Goal: Task Accomplishment & Management: Use online tool/utility

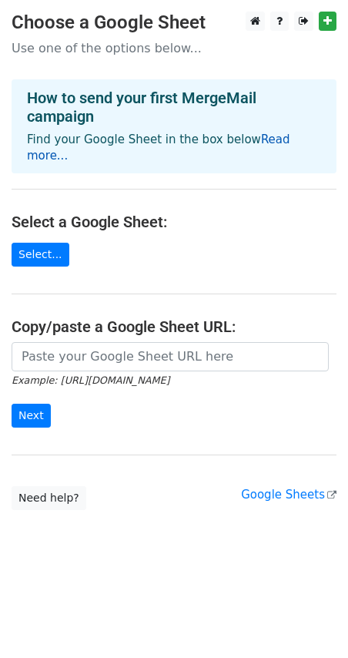
click at [275, 134] on link "Read more..." at bounding box center [159, 148] width 264 height 30
click at [39, 243] on link "Select..." at bounding box center [41, 255] width 58 height 24
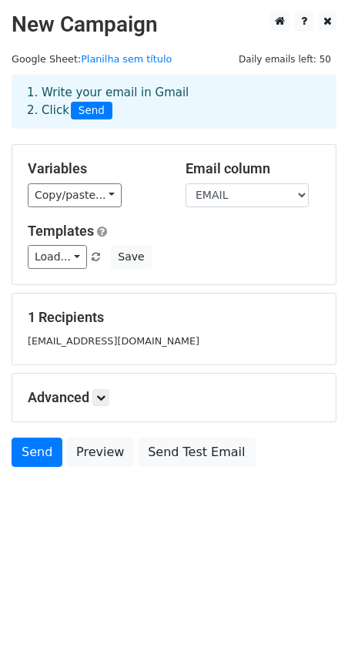
click at [199, 277] on div "Variables Copy/paste... {{MUN}} {{EMAIL}} Email column MUN EMAIL Templates Load…" at bounding box center [174, 215] width 324 height 140
click at [236, 198] on select "MUN EMAIL" at bounding box center [247, 195] width 123 height 24
click at [186, 183] on select "MUN EMAIL" at bounding box center [247, 195] width 123 height 24
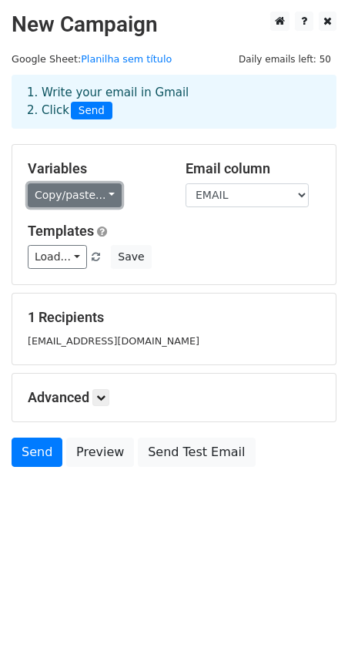
click at [68, 189] on link "Copy/paste..." at bounding box center [75, 195] width 94 height 24
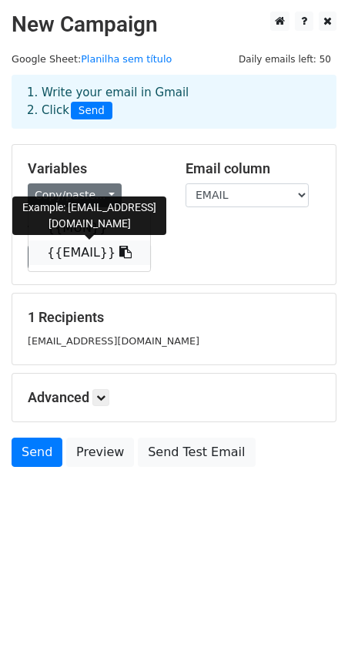
click at [72, 251] on link "{{EMAIL}}" at bounding box center [90, 252] width 122 height 25
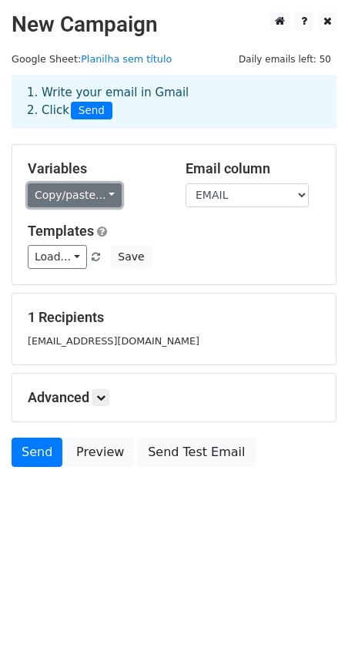
click at [77, 201] on link "Copy/paste..." at bounding box center [75, 195] width 94 height 24
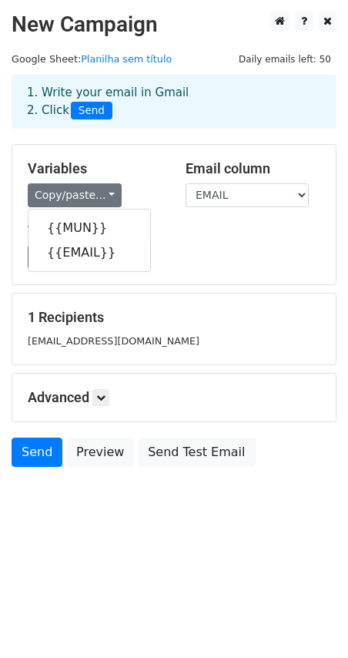
click at [208, 237] on h5 "Templates" at bounding box center [174, 231] width 293 height 17
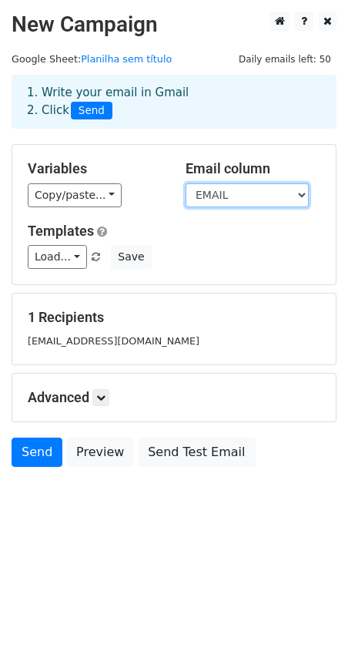
click at [218, 206] on select "MUN EMAIL" at bounding box center [247, 195] width 123 height 24
click at [168, 231] on h5 "Templates" at bounding box center [174, 231] width 293 height 17
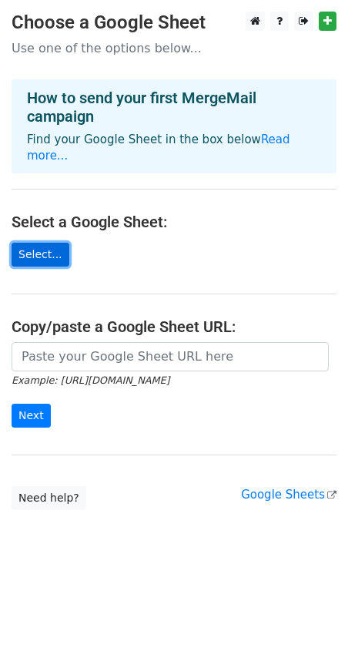
click at [55, 245] on link "Select..." at bounding box center [41, 255] width 58 height 24
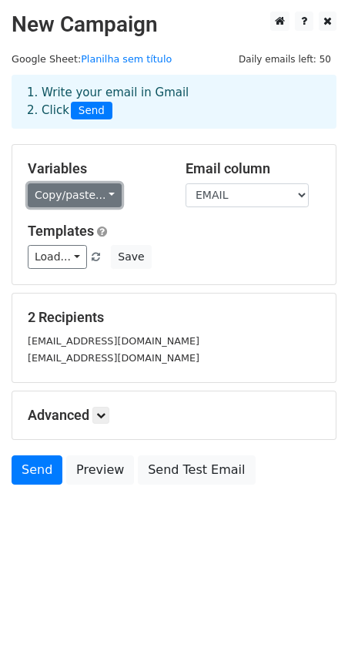
click at [61, 197] on link "Copy/paste..." at bounding box center [75, 195] width 94 height 24
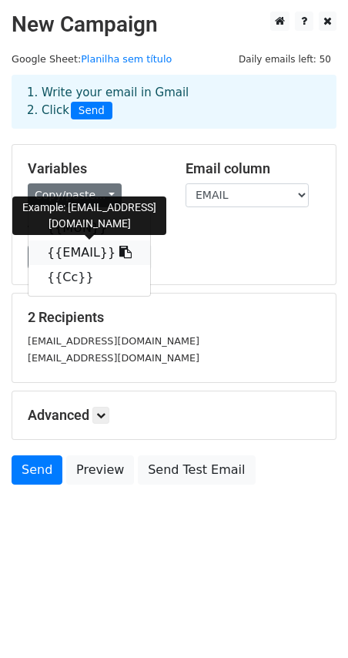
click at [66, 254] on link "{{EMAIL}}" at bounding box center [90, 252] width 122 height 25
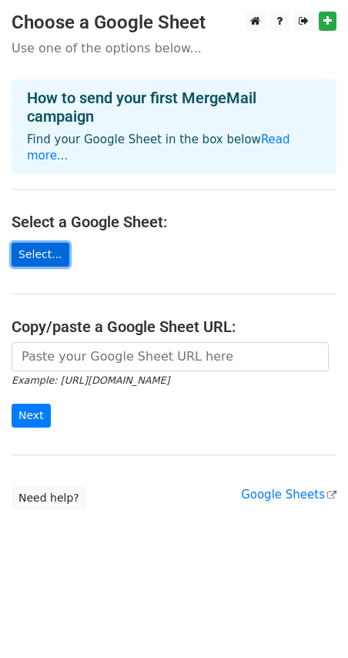
click at [42, 243] on link "Select..." at bounding box center [41, 255] width 58 height 24
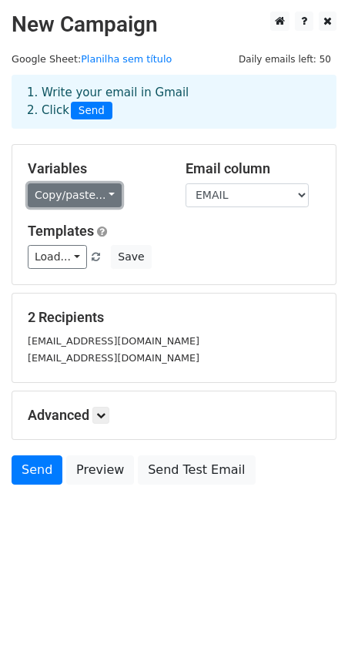
click at [92, 198] on link "Copy/paste..." at bounding box center [75, 195] width 94 height 24
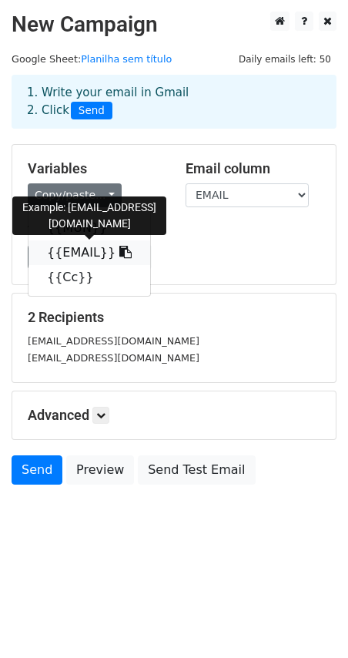
click at [73, 254] on link "{{EMAIL}}" at bounding box center [90, 252] width 122 height 25
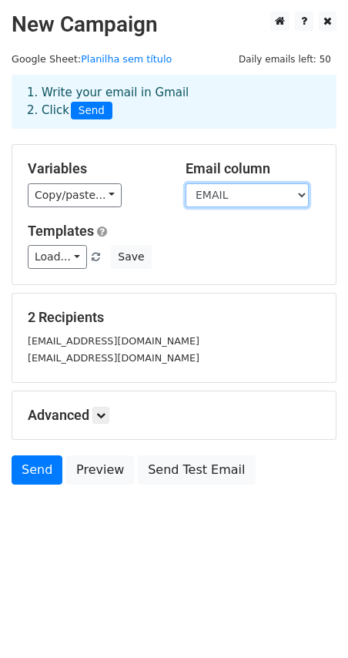
click at [220, 195] on select "MUN EMAIL Cc" at bounding box center [247, 195] width 123 height 24
click at [186, 183] on select "MUN EMAIL Cc" at bounding box center [247, 195] width 123 height 24
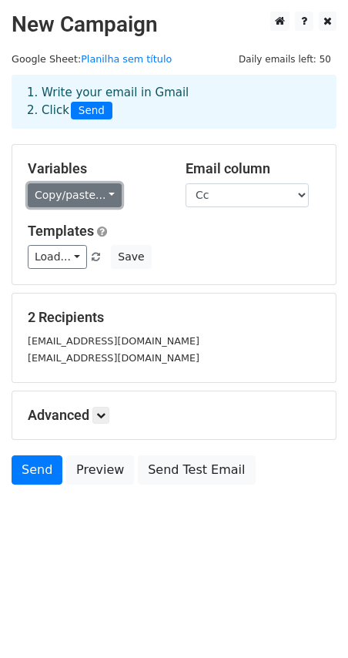
click at [92, 196] on link "Copy/paste..." at bounding box center [75, 195] width 94 height 24
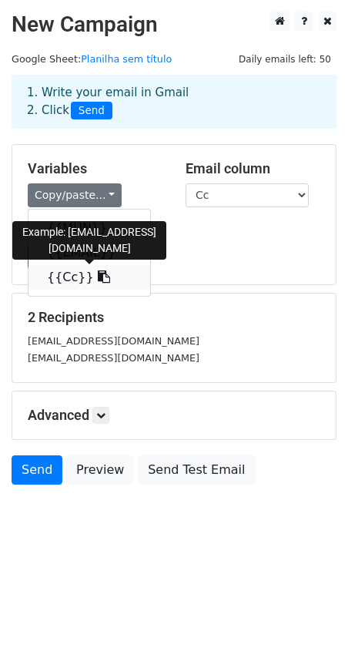
click at [74, 276] on link "{{Cc}}" at bounding box center [90, 277] width 122 height 25
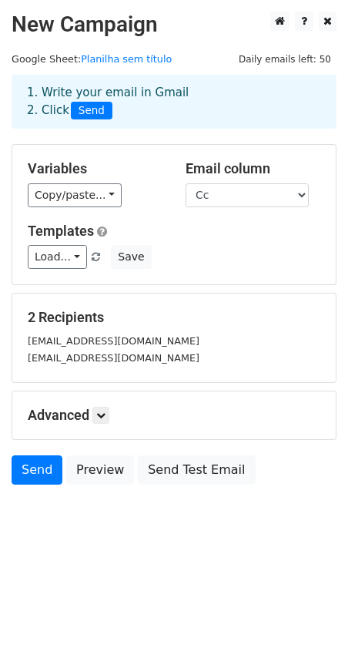
click at [82, 254] on span "Load... No templates saved" at bounding box center [66, 257] width 76 height 14
click at [101, 422] on div "Advanced Tracking Track Opens UTM Codes Track Clicks Filters Only include sprea…" at bounding box center [174, 416] width 324 height 48
click at [101, 422] on link at bounding box center [100, 415] width 17 height 17
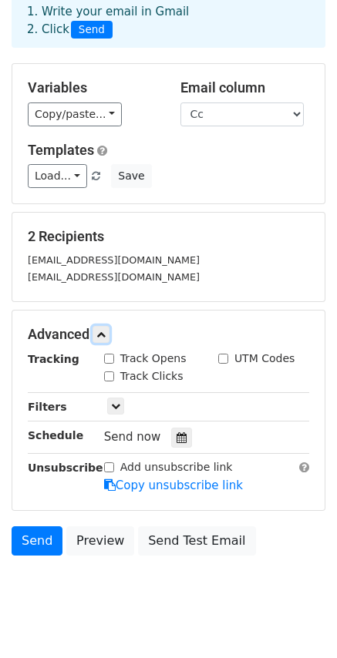
scroll to position [108, 0]
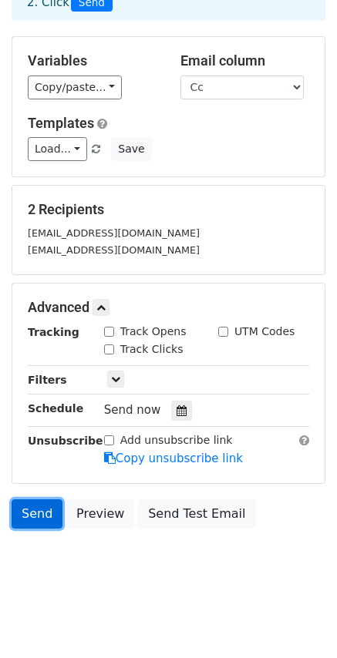
click at [49, 517] on link "Send" at bounding box center [37, 513] width 51 height 29
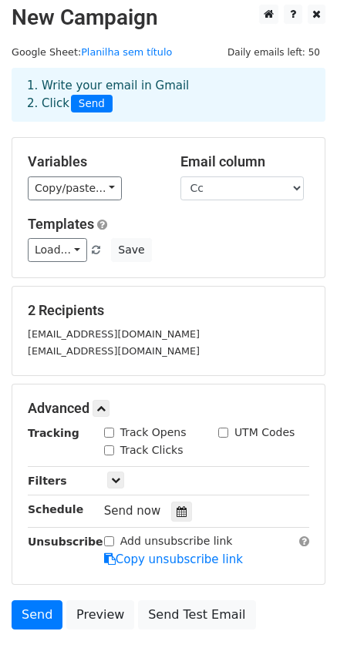
scroll to position [0, 0]
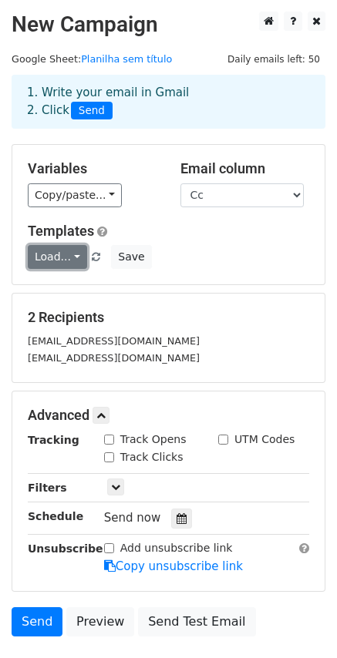
click at [76, 254] on link "Load..." at bounding box center [57, 257] width 59 height 24
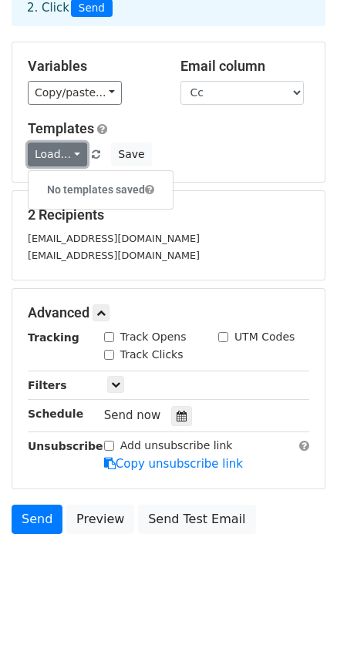
scroll to position [108, 0]
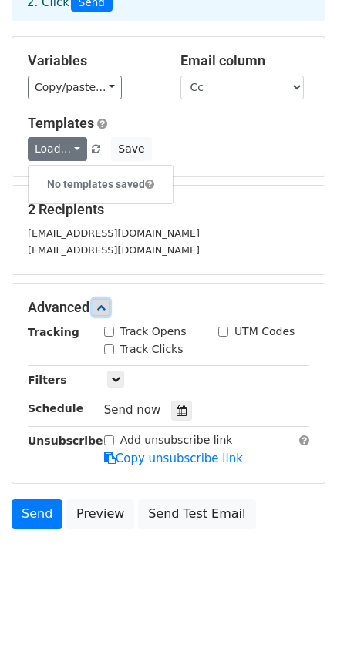
click at [99, 310] on link at bounding box center [100, 307] width 17 height 17
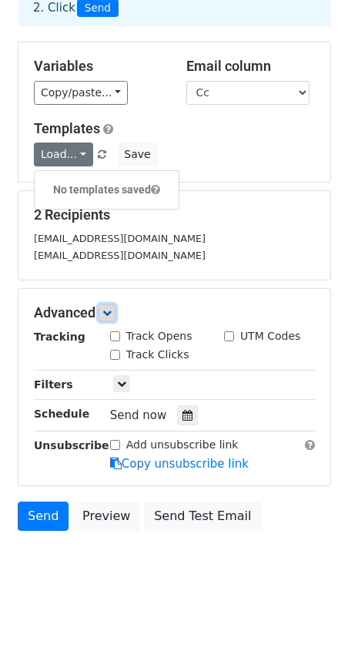
scroll to position [0, 0]
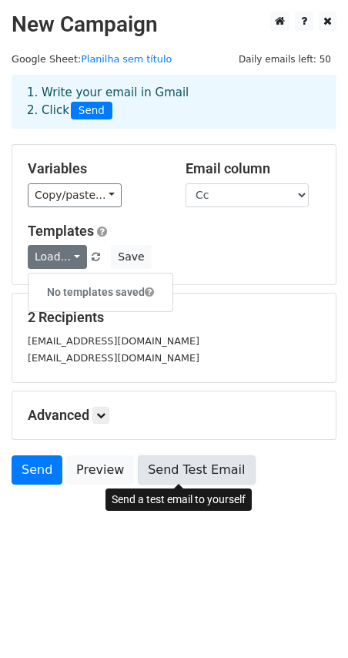
click at [159, 479] on link "Send Test Email" at bounding box center [196, 470] width 117 height 29
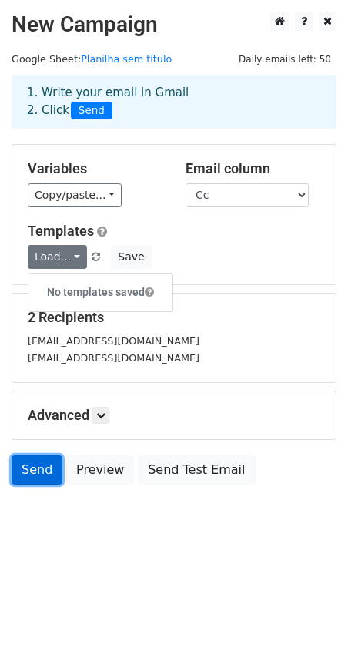
click at [35, 474] on link "Send" at bounding box center [37, 470] width 51 height 29
click at [136, 335] on small "pedrinholulu6@gmail.com" at bounding box center [114, 341] width 172 height 12
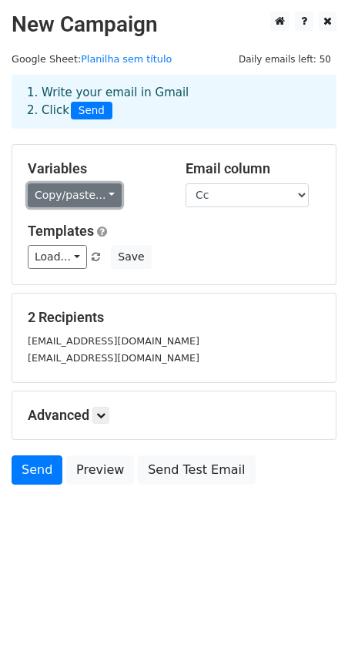
click at [64, 196] on link "Copy/paste..." at bounding box center [75, 195] width 94 height 24
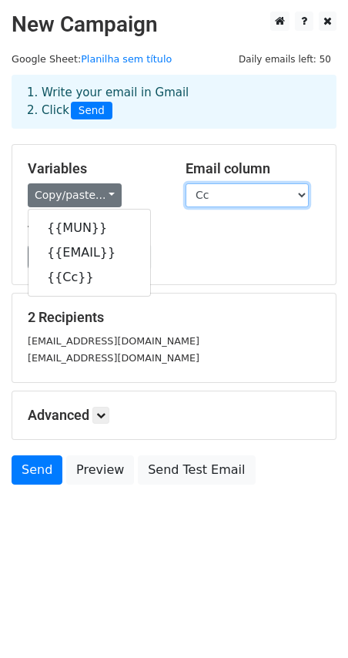
click at [245, 194] on select "MUN EMAIL Cc" at bounding box center [247, 195] width 123 height 24
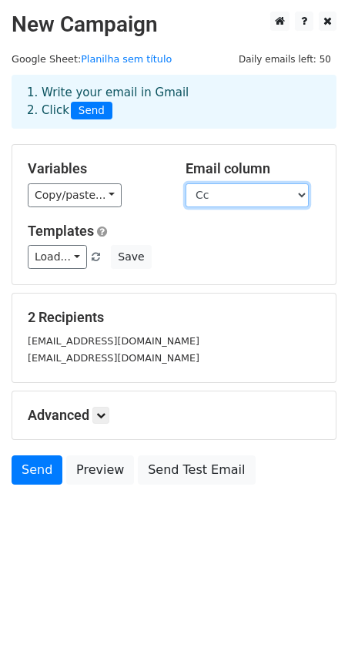
select select "EMAIL"
click at [186, 183] on select "MUN EMAIL Cc" at bounding box center [247, 195] width 123 height 24
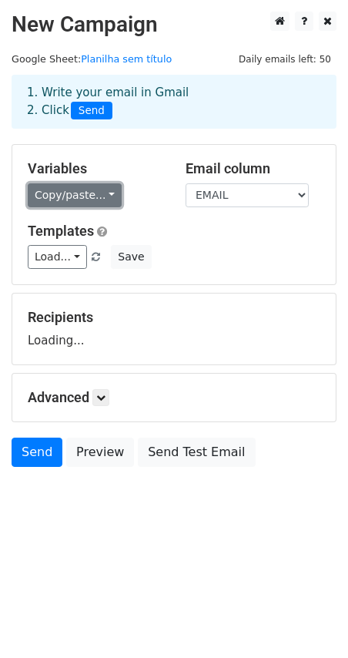
click at [80, 195] on link "Copy/paste..." at bounding box center [75, 195] width 94 height 24
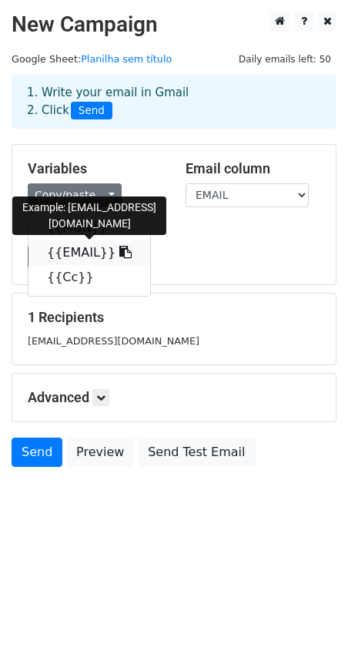
click at [73, 256] on link "{{EMAIL}}" at bounding box center [90, 252] width 122 height 25
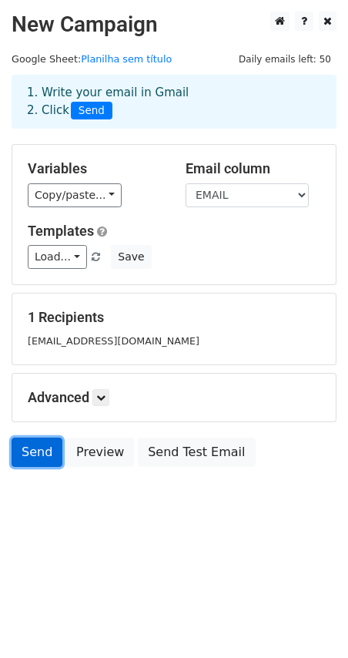
click at [44, 448] on link "Send" at bounding box center [37, 452] width 51 height 29
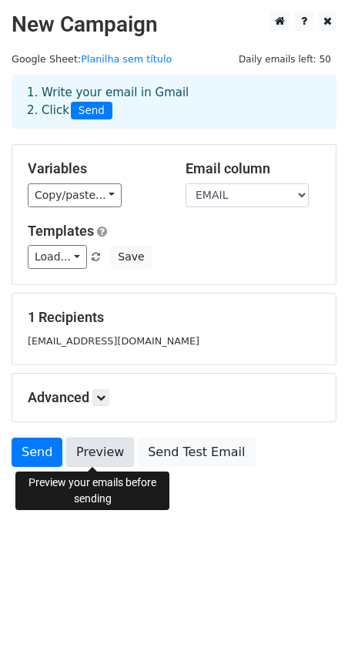
click at [73, 443] on link "Preview" at bounding box center [100, 452] width 68 height 29
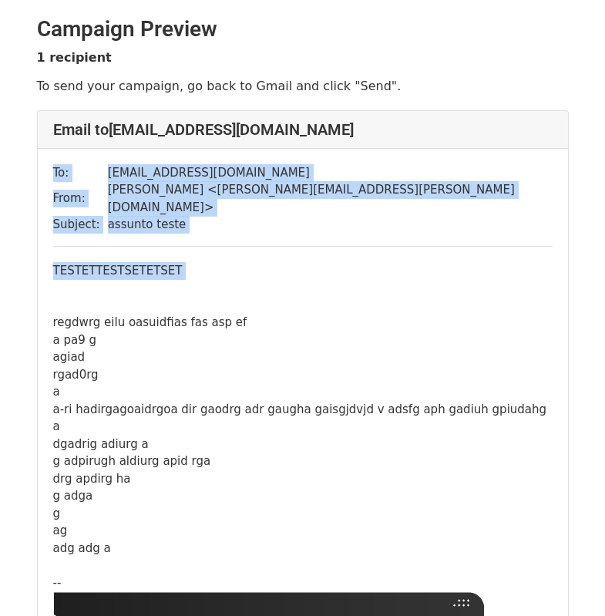
drag, startPoint x: 52, startPoint y: 172, endPoint x: 184, endPoint y: 279, distance: 170.5
click at [183, 274] on div "To: lucaxxpedro@gmail.com From: Pedro Antunes < pedro.antunes@atendimento.work …" at bounding box center [303, 420] width 530 height 543
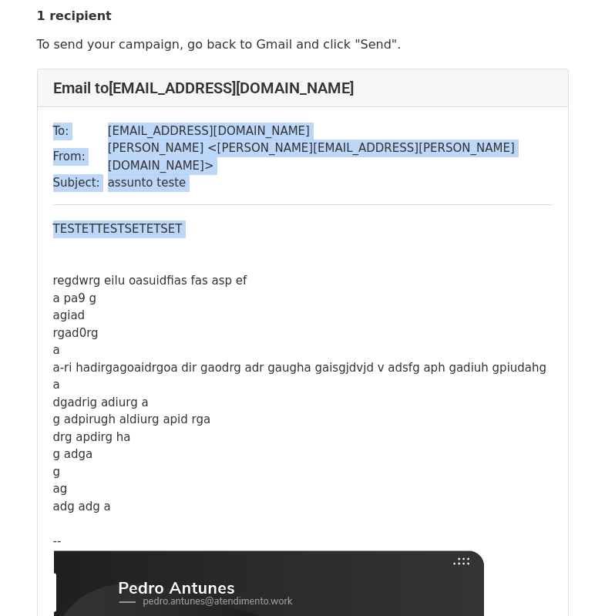
scroll to position [26, 0]
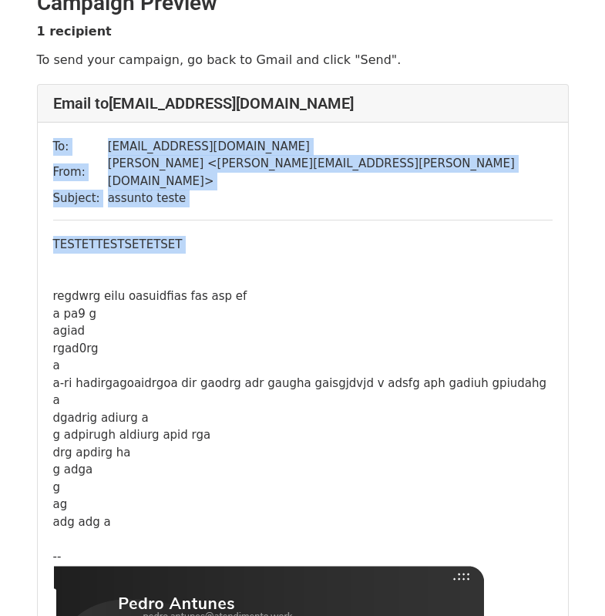
click at [462, 133] on div "To: lucaxxpedro@gmail.com From: Pedro Antunes < pedro.antunes@atendimento.work …" at bounding box center [303, 394] width 530 height 543
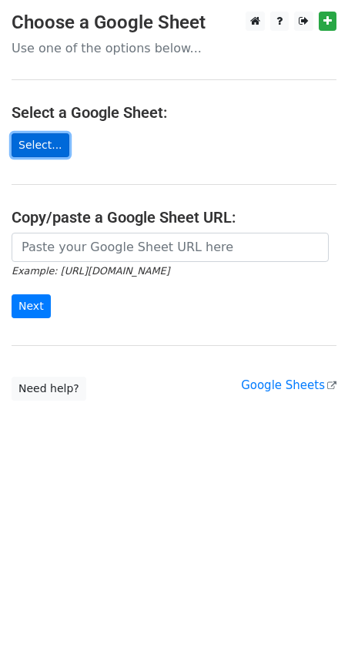
click at [23, 148] on link "Select..." at bounding box center [41, 145] width 58 height 24
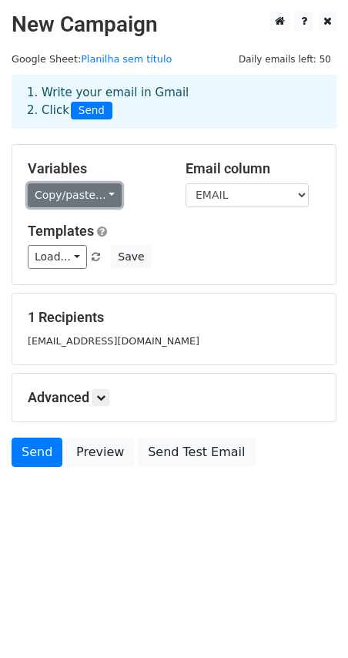
click at [79, 203] on link "Copy/paste..." at bounding box center [75, 195] width 94 height 24
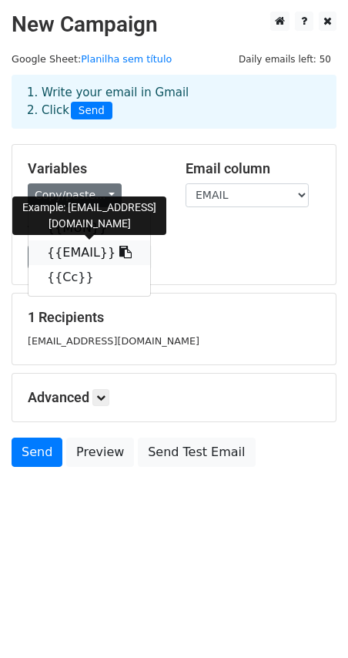
click at [119, 252] on icon at bounding box center [125, 252] width 12 height 12
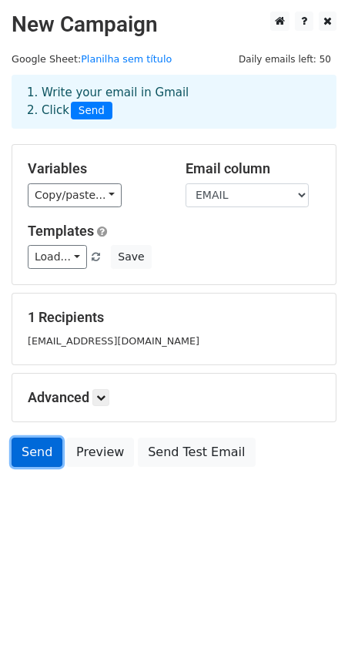
click at [35, 443] on link "Send" at bounding box center [37, 452] width 51 height 29
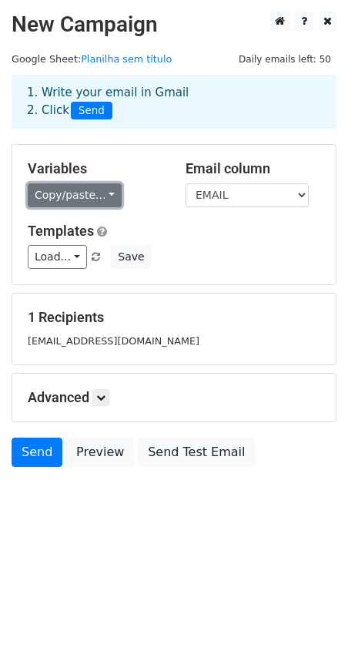
click at [76, 200] on link "Copy/paste..." at bounding box center [75, 195] width 94 height 24
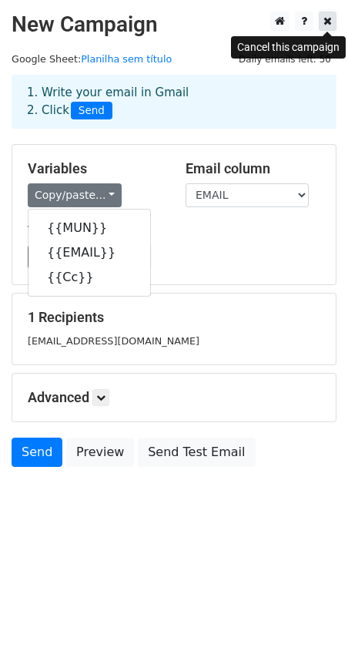
click at [327, 22] on icon at bounding box center [328, 20] width 8 height 11
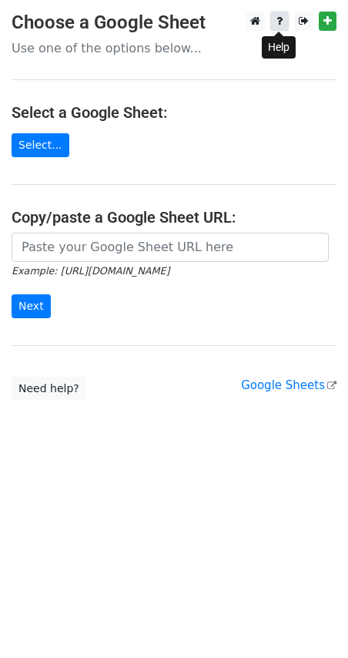
click at [283, 18] on link at bounding box center [280, 21] width 18 height 19
click at [52, 148] on link "Select..." at bounding box center [41, 145] width 58 height 24
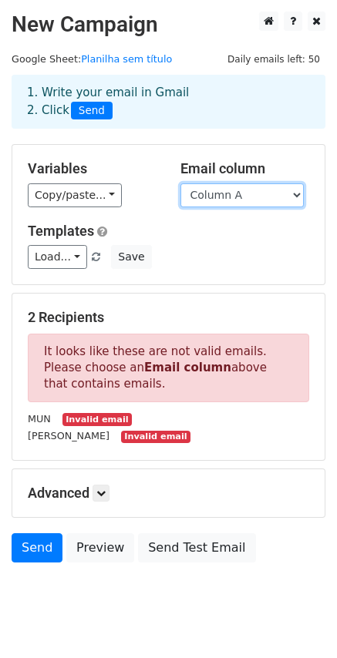
click at [237, 200] on select "Column A Column B Column C" at bounding box center [241, 195] width 123 height 24
select select "Column B"
click at [180, 183] on select "Column A Column B Column C" at bounding box center [241, 195] width 123 height 24
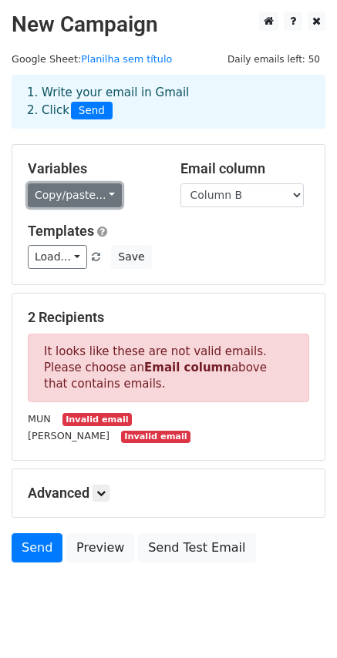
click at [79, 183] on link "Copy/paste..." at bounding box center [75, 195] width 94 height 24
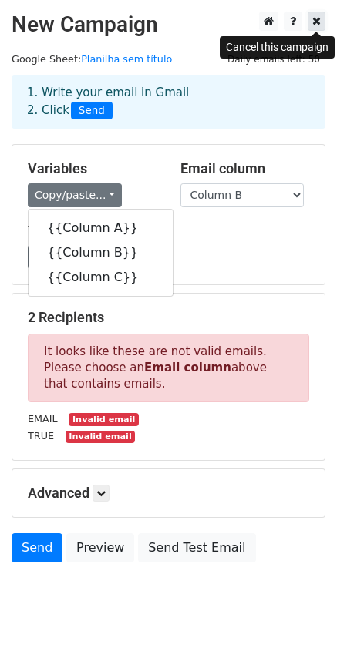
click at [316, 25] on icon at bounding box center [316, 20] width 8 height 11
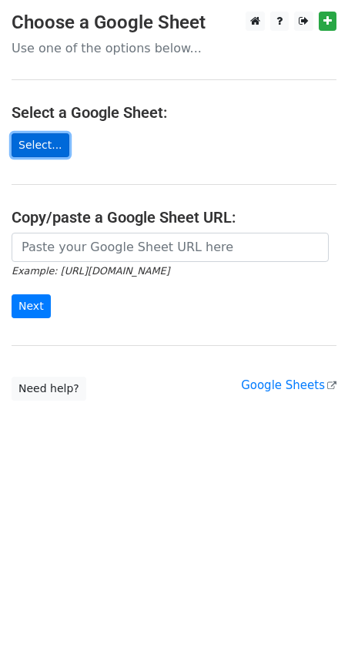
click at [37, 144] on link "Select..." at bounding box center [41, 145] width 58 height 24
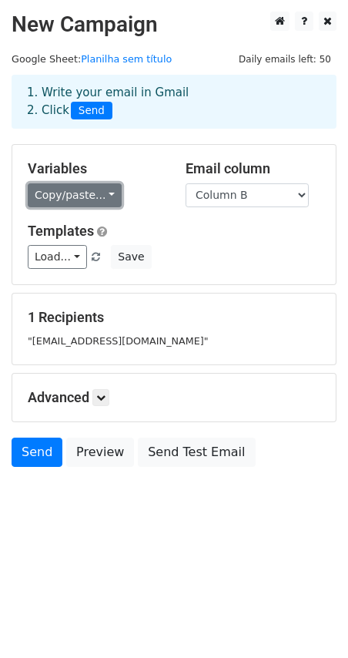
click at [96, 200] on link "Copy/paste..." at bounding box center [75, 195] width 94 height 24
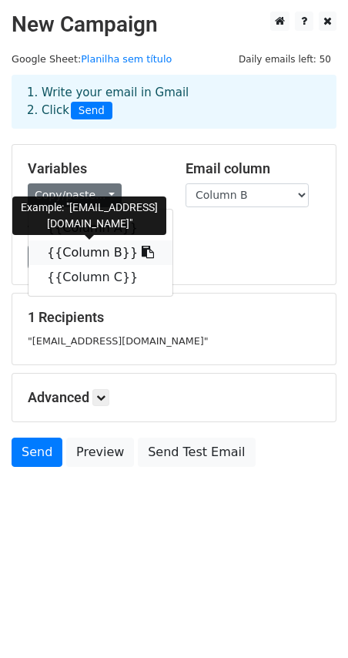
click at [142, 250] on icon at bounding box center [148, 252] width 12 height 12
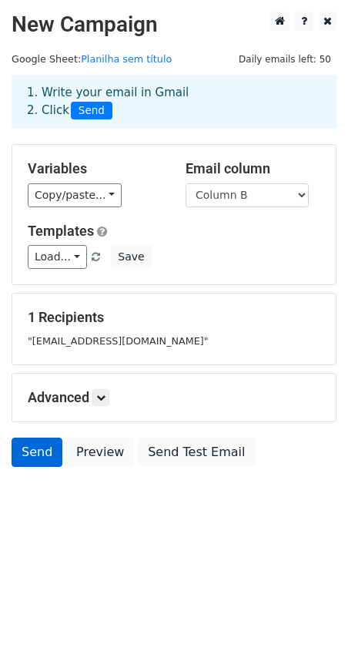
drag, startPoint x: 29, startPoint y: 469, endPoint x: 30, endPoint y: 458, distance: 10.9
click at [29, 468] on div "Send Preview Send Test Email" at bounding box center [174, 456] width 348 height 37
click at [31, 456] on link "Send" at bounding box center [37, 452] width 51 height 29
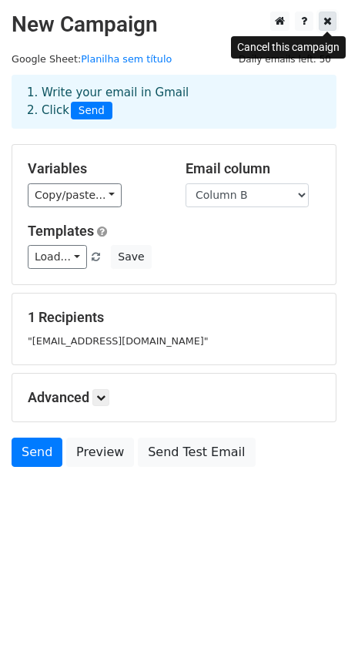
click at [330, 22] on icon at bounding box center [328, 20] width 8 height 11
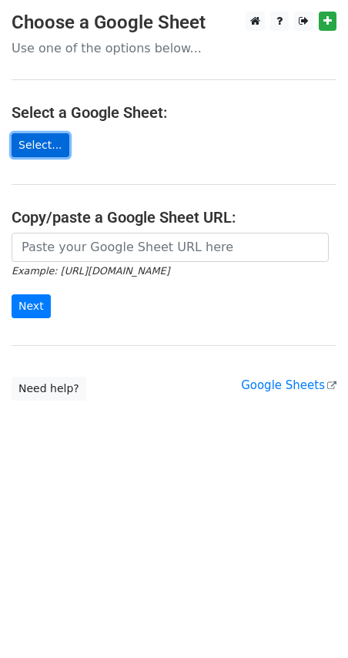
click at [36, 146] on link "Select..." at bounding box center [41, 145] width 58 height 24
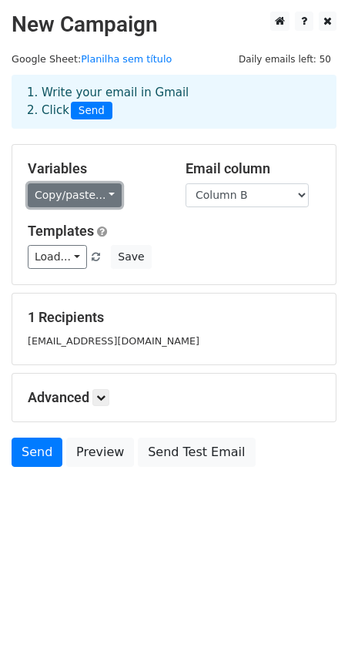
click at [75, 199] on link "Copy/paste..." at bounding box center [75, 195] width 94 height 24
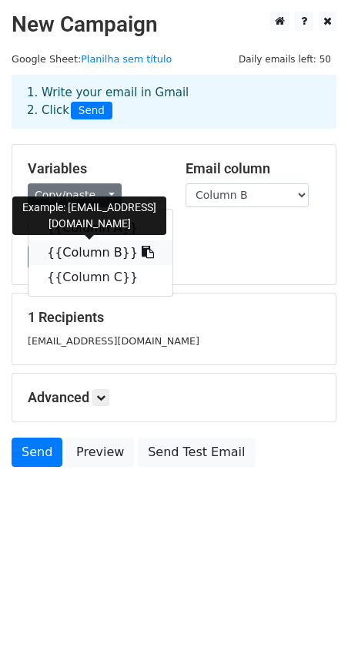
click at [142, 253] on icon at bounding box center [148, 252] width 12 height 12
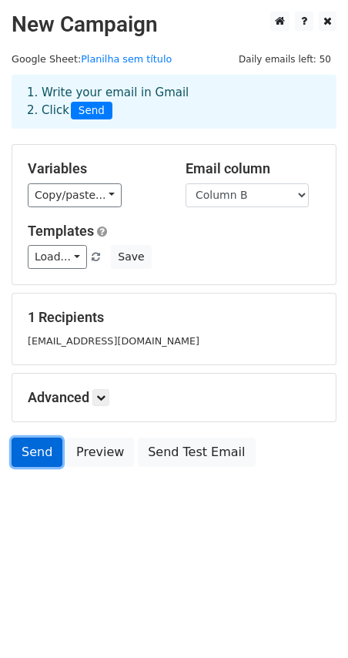
click at [37, 442] on link "Send" at bounding box center [37, 452] width 51 height 29
click at [39, 462] on link "Send" at bounding box center [37, 452] width 51 height 29
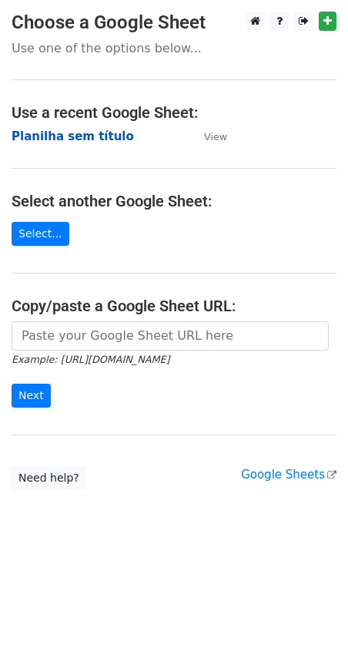
click at [73, 136] on strong "Planilha sem título" at bounding box center [73, 136] width 123 height 14
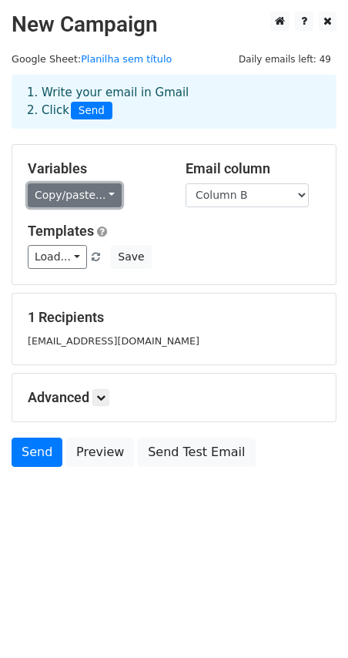
click at [71, 189] on link "Copy/paste..." at bounding box center [75, 195] width 94 height 24
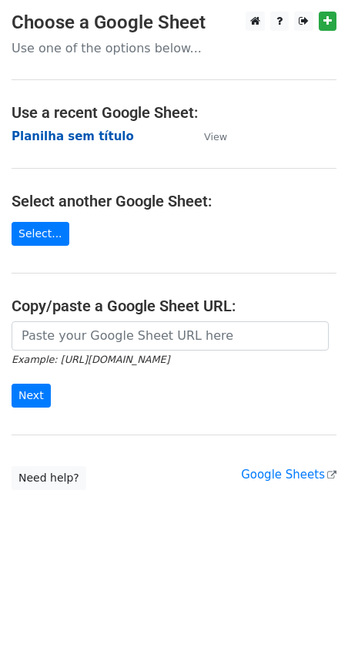
click at [39, 136] on strong "Planilha sem título" at bounding box center [73, 136] width 123 height 14
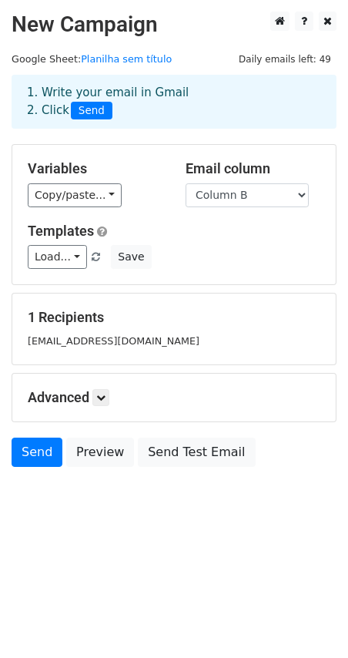
click at [92, 395] on h5 "Advanced" at bounding box center [174, 397] width 293 height 17
click at [103, 390] on link at bounding box center [100, 397] width 17 height 17
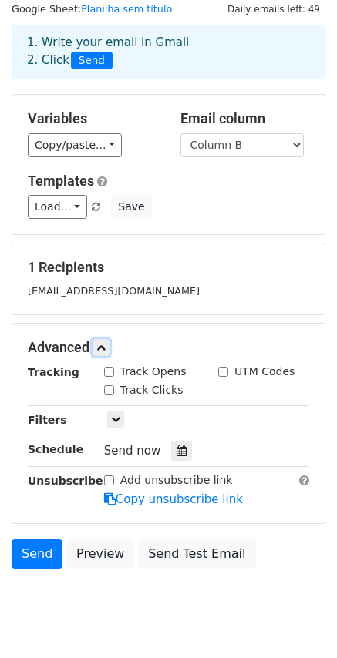
scroll to position [77, 0]
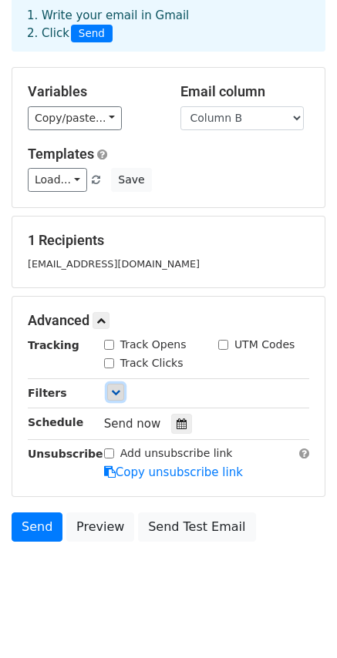
click at [111, 388] on icon at bounding box center [115, 392] width 9 height 9
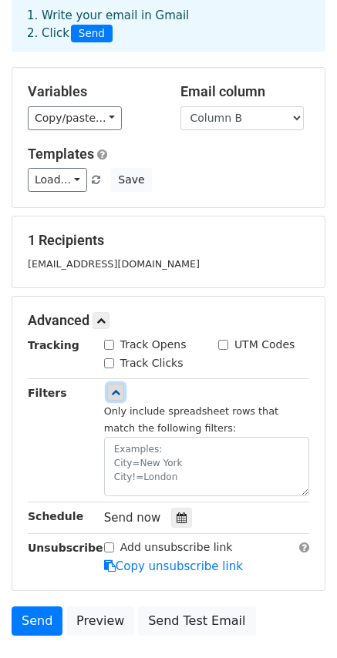
click at [111, 388] on icon at bounding box center [115, 392] width 9 height 9
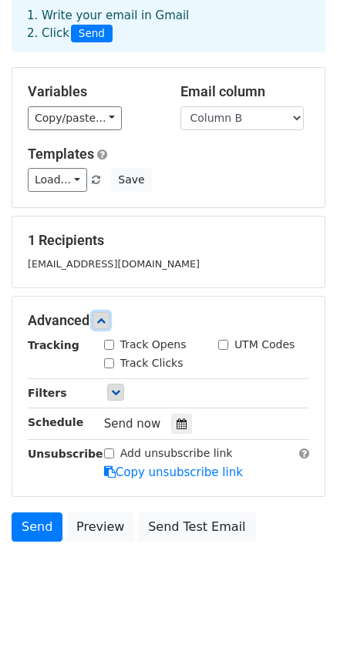
click at [103, 325] on link at bounding box center [100, 320] width 17 height 17
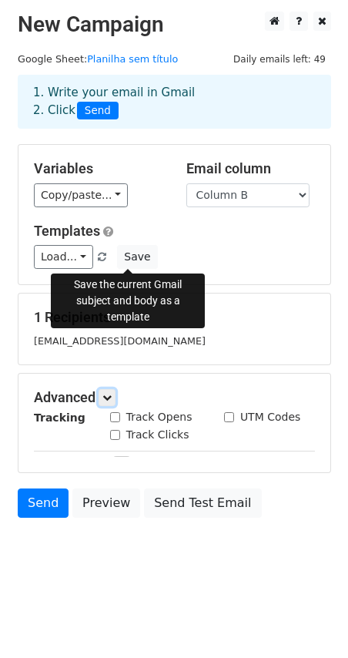
scroll to position [0, 0]
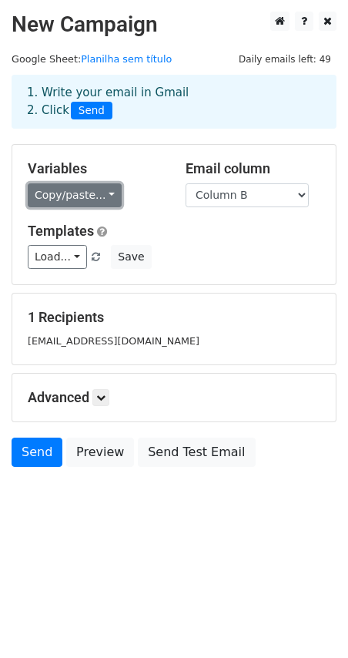
click at [80, 197] on link "Copy/paste..." at bounding box center [75, 195] width 94 height 24
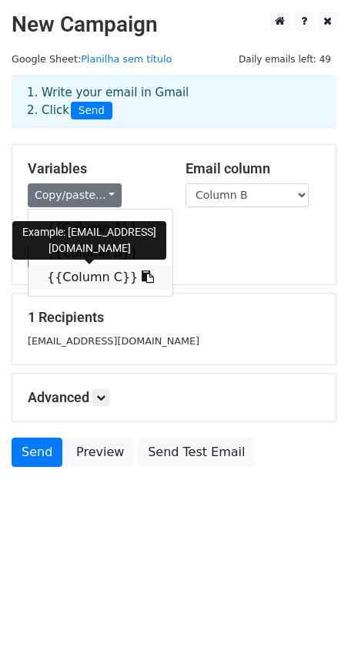
click at [142, 274] on icon at bounding box center [148, 277] width 12 height 12
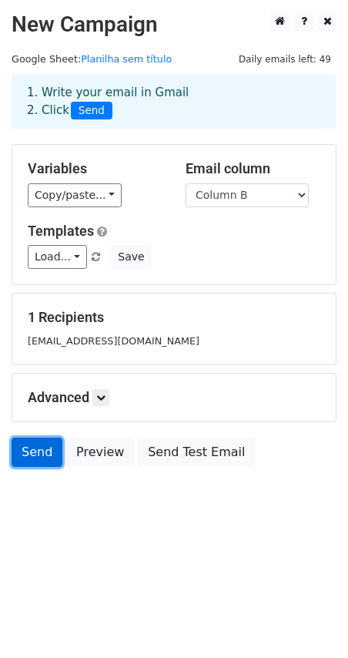
click at [42, 448] on link "Send" at bounding box center [37, 452] width 51 height 29
click at [35, 446] on link "Send" at bounding box center [37, 452] width 51 height 29
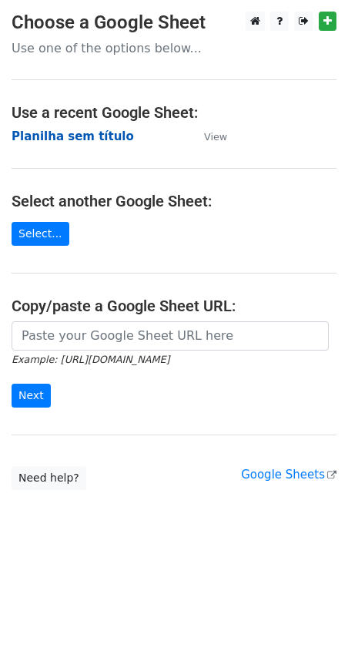
click at [68, 134] on strong "Planilha sem título" at bounding box center [73, 136] width 123 height 14
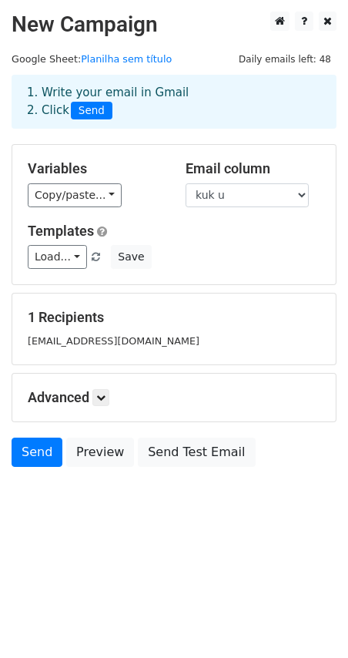
click at [291, 58] on span "Daily emails left: 48" at bounding box center [285, 59] width 103 height 17
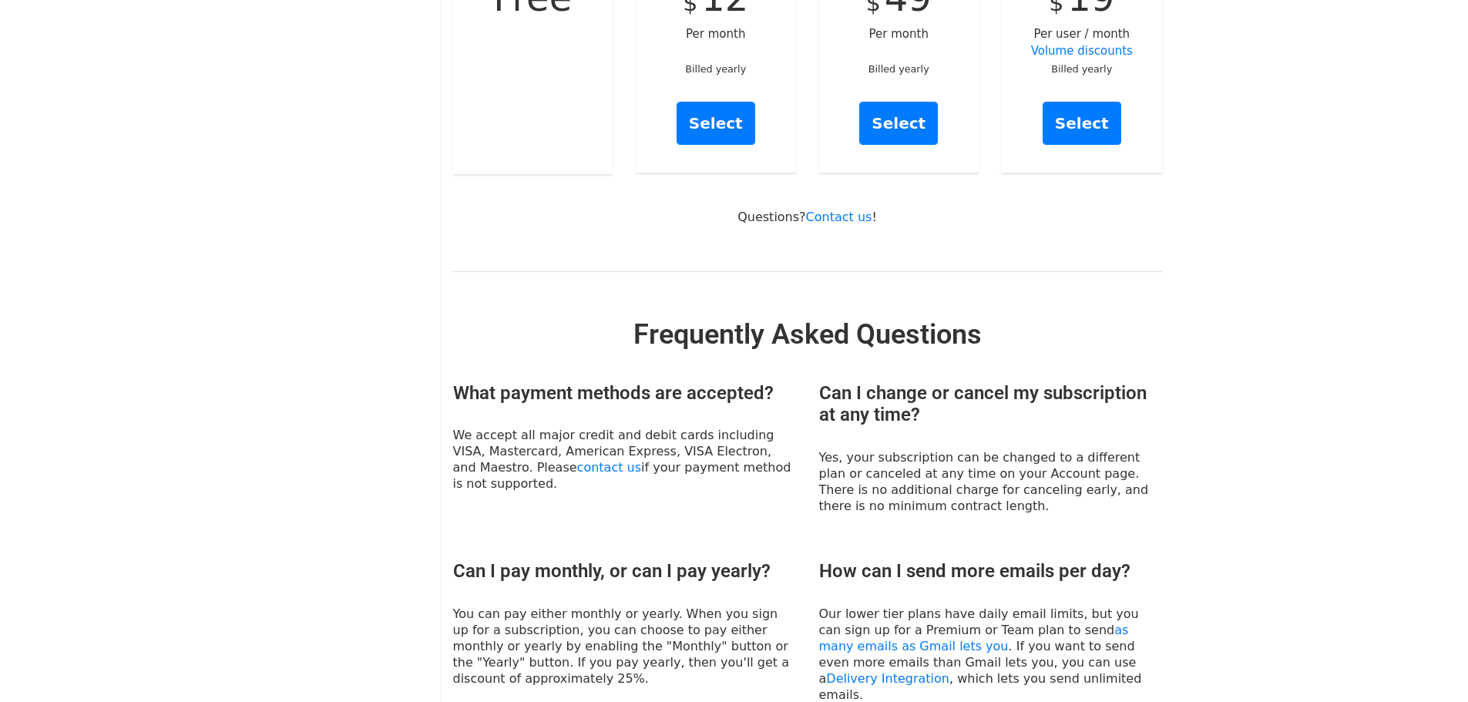
scroll to position [370, 0]
